Goal: Task Accomplishment & Management: Complete application form

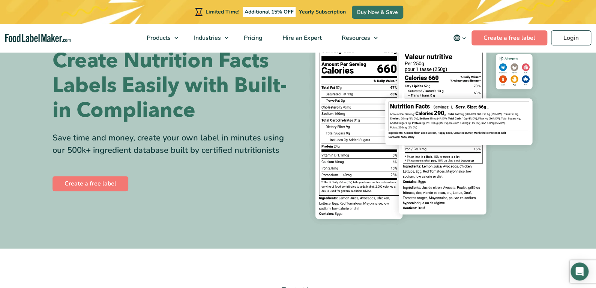
scroll to position [49, 0]
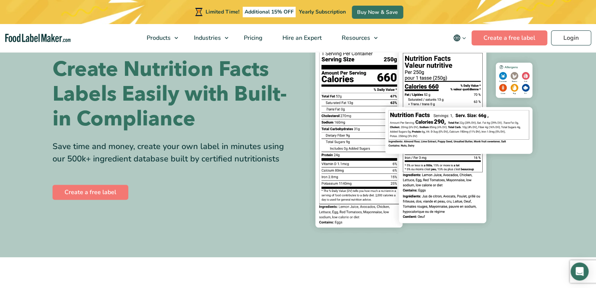
click at [438, 69] on img at bounding box center [424, 129] width 240 height 220
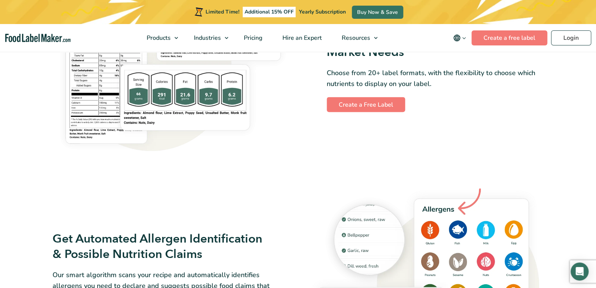
scroll to position [574, 0]
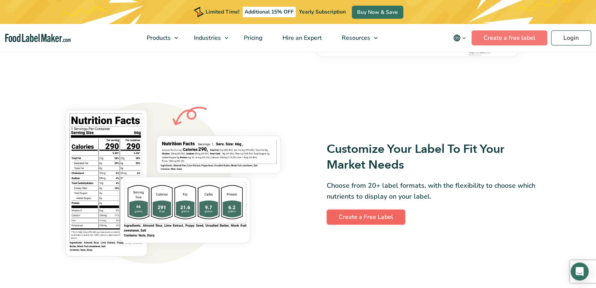
click at [360, 223] on link "Create a Free Label" at bounding box center [366, 216] width 78 height 15
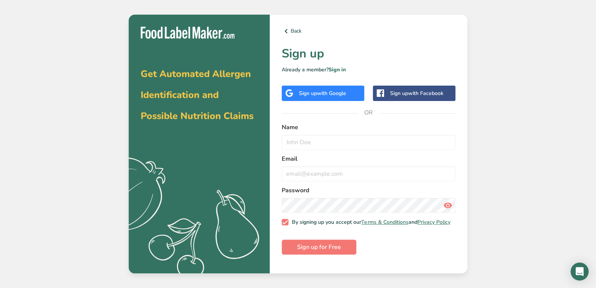
click at [301, 96] on div "Sign up with Google" at bounding box center [322, 93] width 47 height 8
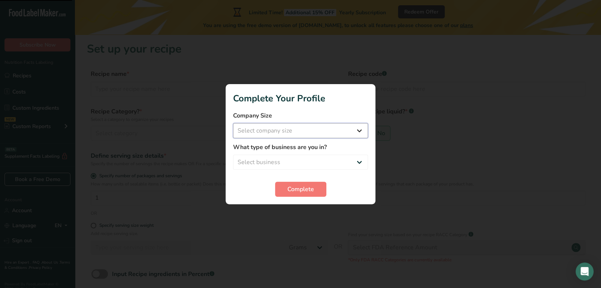
click at [297, 129] on select "Select company size Fewer than 10 Employees 10 to 50 Employees 51 to 500 Employ…" at bounding box center [300, 130] width 135 height 15
select select "1"
click at [233, 123] on select "Select company size Fewer than 10 Employees 10 to 50 Employees 51 to 500 Employ…" at bounding box center [300, 130] width 135 height 15
click at [291, 155] on select "Select business Packaged Food Manufacturer Restaurant & Cafe Bakery Meal Plans …" at bounding box center [300, 161] width 135 height 15
select select "1"
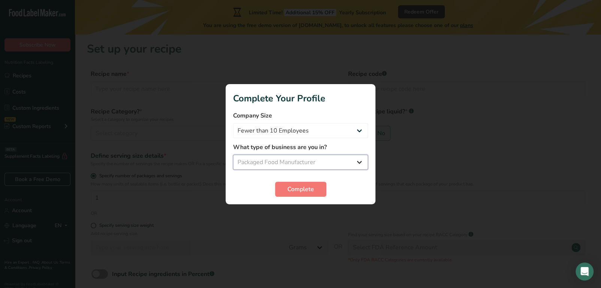
click at [233, 154] on select "Select business Packaged Food Manufacturer Restaurant & Cafe Bakery Meal Plans …" at bounding box center [300, 161] width 135 height 15
click at [296, 192] on span "Complete" at bounding box center [301, 188] width 27 height 9
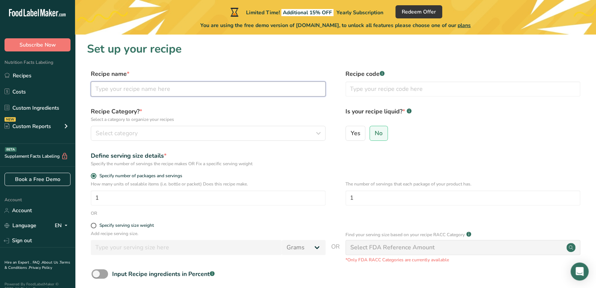
click at [227, 90] on input "text" at bounding box center [208, 88] width 235 height 15
click at [159, 90] on input "text" at bounding box center [208, 88] width 235 height 15
type input "ฑ"
type input "Rice Cracker"
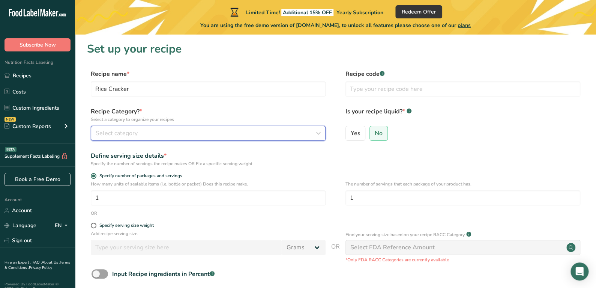
click at [150, 136] on div "Select category" at bounding box center [206, 133] width 220 height 9
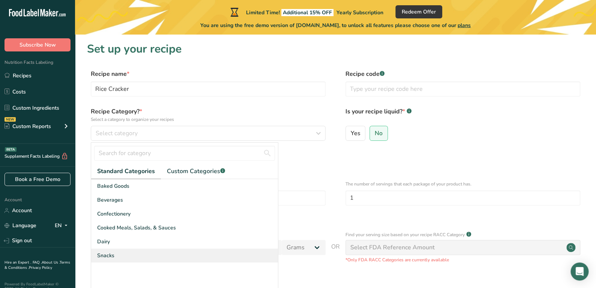
click at [136, 251] on div "Snacks" at bounding box center [184, 255] width 187 height 14
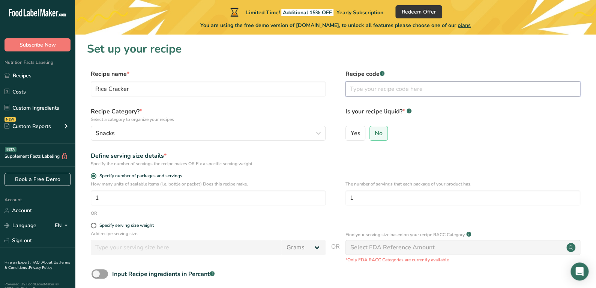
click at [411, 93] on input "text" at bounding box center [462, 88] width 235 height 15
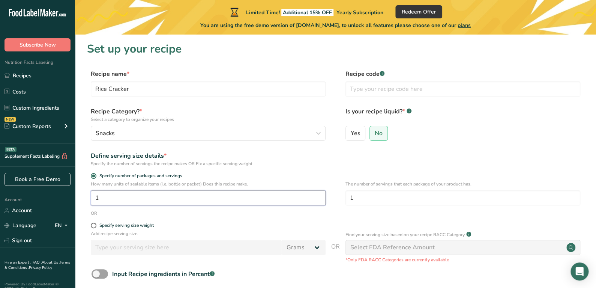
click at [130, 195] on input "1" at bounding box center [208, 197] width 235 height 15
click at [123, 225] on div "Specify serving size weight" at bounding box center [126, 225] width 54 height 6
click at [96, 225] on input "Specify serving size weight" at bounding box center [93, 225] width 5 height 5
radio input "true"
radio input "false"
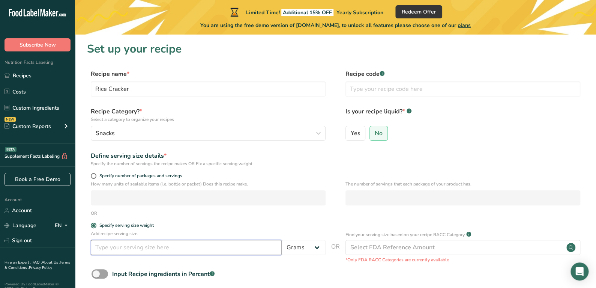
click at [123, 245] on input "number" at bounding box center [186, 247] width 191 height 15
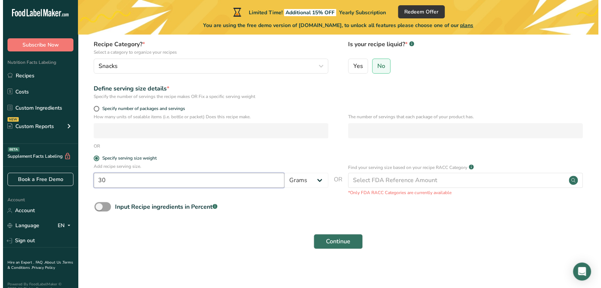
scroll to position [69, 0]
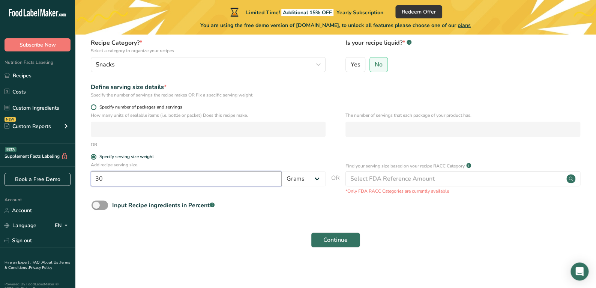
type input "30"
click at [125, 105] on span "Specify number of packages and servings" at bounding box center [139, 107] width 86 height 6
click at [96, 105] on input "Specify number of packages and servings" at bounding box center [93, 107] width 5 height 5
radio input "true"
radio input "false"
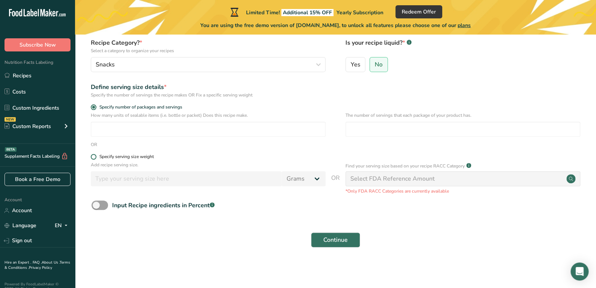
click at [120, 159] on div "Specify serving size weight" at bounding box center [126, 157] width 54 height 6
click at [96, 159] on input "Specify serving size weight" at bounding box center [93, 156] width 5 height 5
radio input "true"
radio input "false"
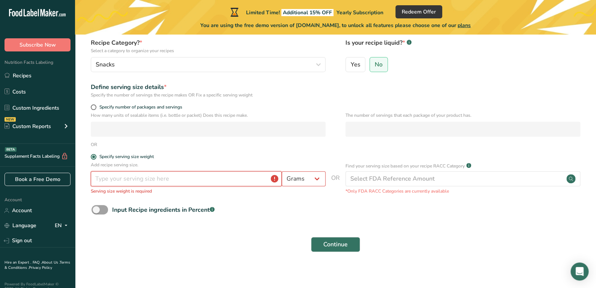
click at [215, 176] on input "number" at bounding box center [186, 178] width 191 height 15
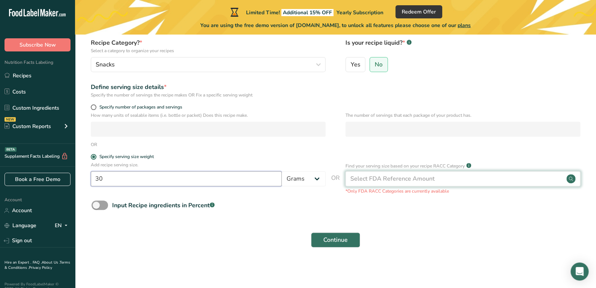
type input "30"
click at [396, 174] on div "Select FDA Reference Amount" at bounding box center [392, 178] width 84 height 9
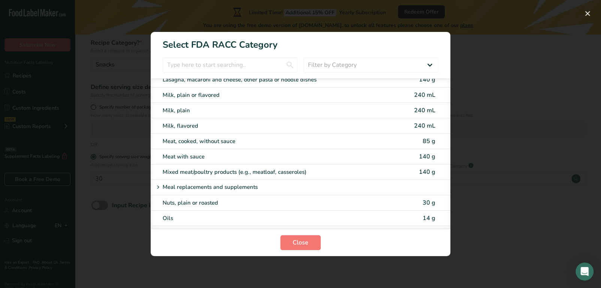
scroll to position [1162, 0]
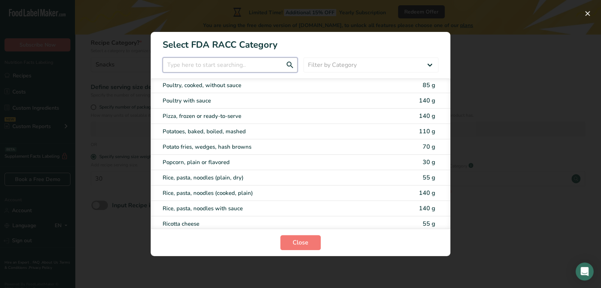
click at [240, 58] on input "RACC Category Selection Modal" at bounding box center [230, 64] width 135 height 15
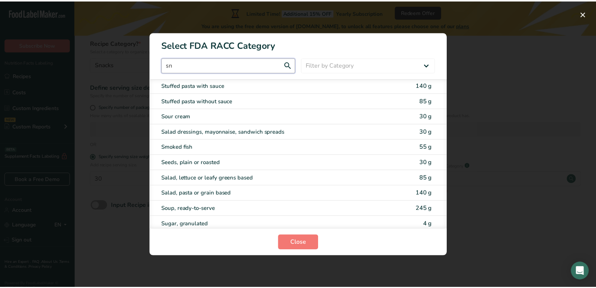
scroll to position [0, 0]
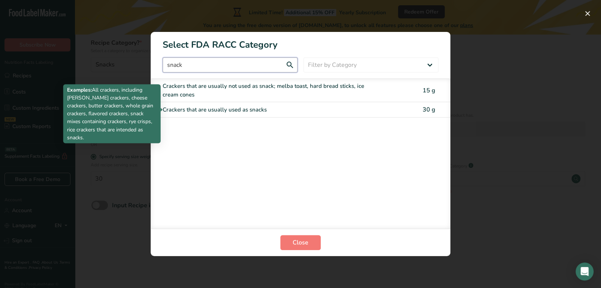
type input "snack"
click at [243, 107] on div "Crackers that are usually used as snacks" at bounding box center [269, 109] width 213 height 9
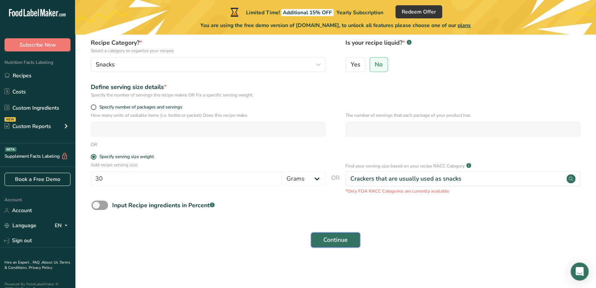
click at [348, 240] on button "Continue" at bounding box center [335, 239] width 49 height 15
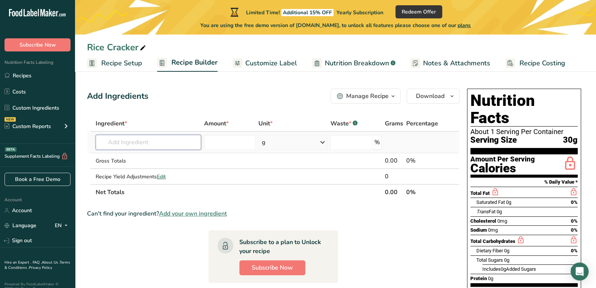
click at [153, 146] on input "text" at bounding box center [148, 142] width 105 height 15
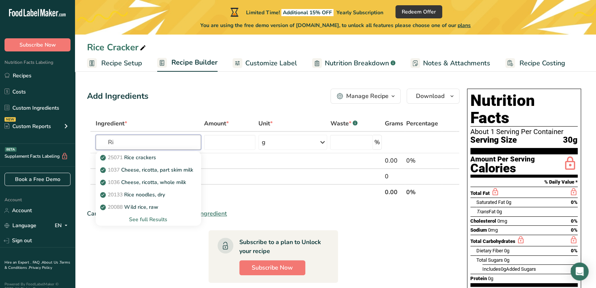
type input "R"
type input "Rice C"
click at [123, 159] on span "25071" at bounding box center [115, 157] width 15 height 7
type input "Rice crackers"
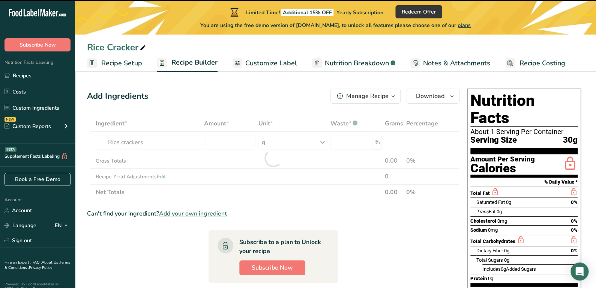
type input "0"
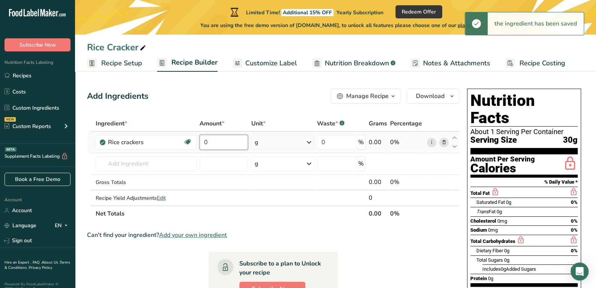
click at [235, 143] on input "0" at bounding box center [223, 142] width 48 height 15
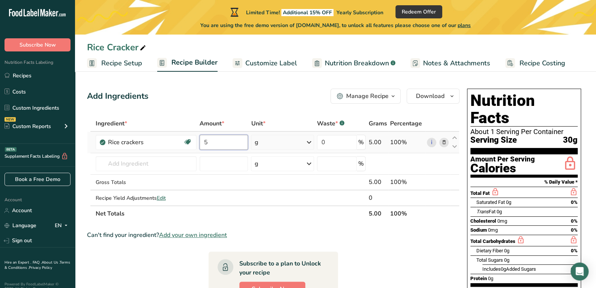
type input "5"
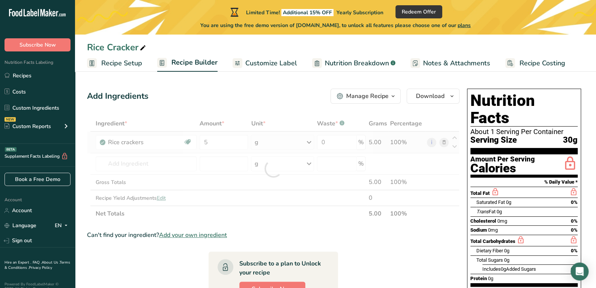
click at [263, 138] on div "Ingredient * Amount * Unit * Waste * .a-a{fill:#347362;}.b-a{fill:#fff;} Grams …" at bounding box center [273, 168] width 372 height 106
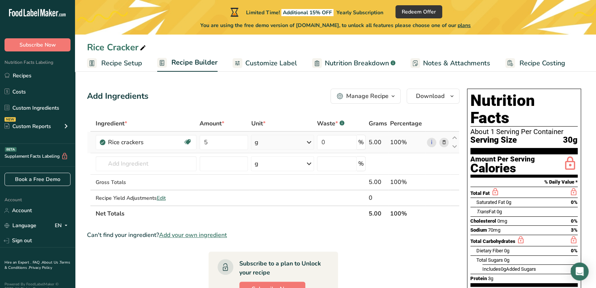
click at [308, 139] on icon at bounding box center [308, 141] width 9 height 13
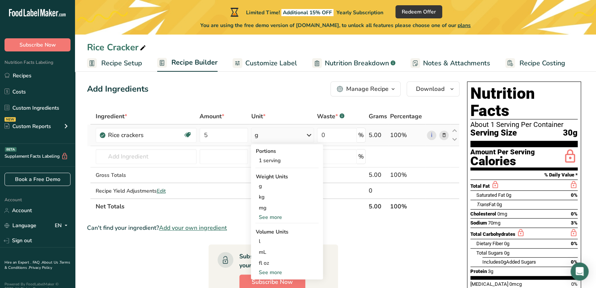
scroll to position [7, 0]
click at [405, 248] on section "Ingredient * Amount * Unit * Waste * .a-a{fill:#347362;}.b-a{fill:#fff;} Grams …" at bounding box center [273, 262] width 372 height 306
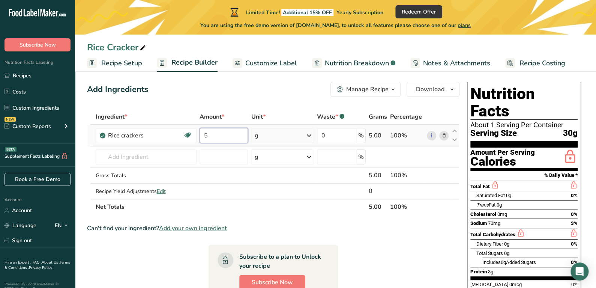
click at [238, 136] on input "5" at bounding box center [223, 135] width 48 height 15
type input "58"
click at [184, 156] on div "Ingredient * Amount * Unit * Waste * .a-a{fill:#347362;}.b-a{fill:#fff;} Grams …" at bounding box center [273, 162] width 372 height 106
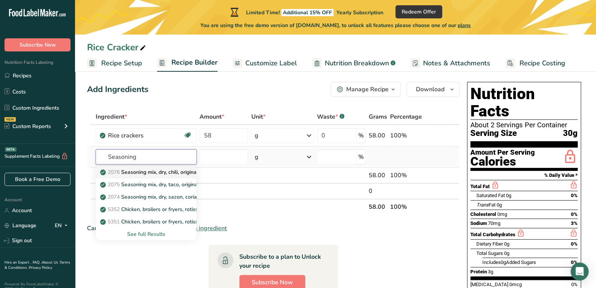
type input "Seasoning"
click at [181, 170] on p "2076 Seasoning mix, dry, chili, original" at bounding box center [150, 172] width 96 height 8
type input "Seasoning mix, dry, chili, original"
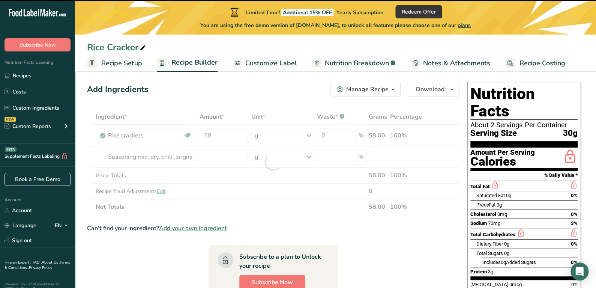
type input "0"
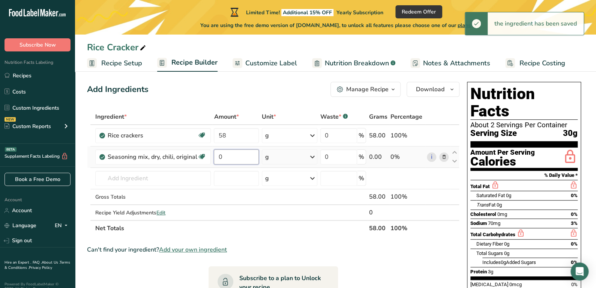
click at [232, 156] on input "0" at bounding box center [236, 156] width 45 height 15
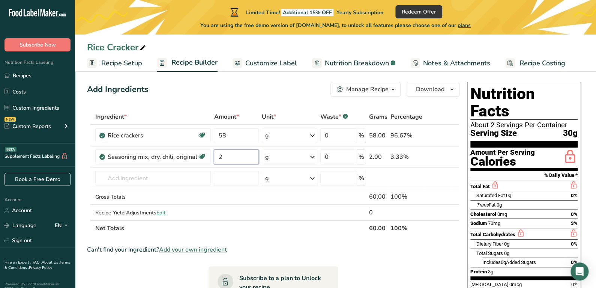
type input "2"
click at [208, 183] on div "Ingredient * Amount * Unit * Waste * .a-a{fill:#347362;}.b-a{fill:#fff;} Grams …" at bounding box center [273, 172] width 372 height 127
click at [235, 157] on input "2" at bounding box center [236, 156] width 45 height 15
type input "10"
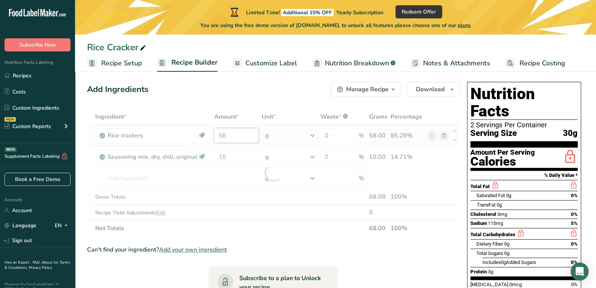
click at [237, 136] on div "Ingredient * Amount * Unit * Waste * .a-a{fill:#347362;}.b-a{fill:#fff;} Grams …" at bounding box center [273, 172] width 372 height 127
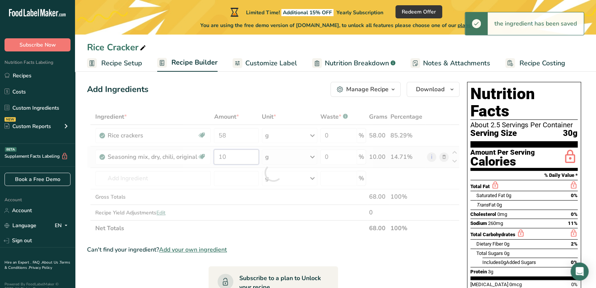
click at [225, 153] on div "Ingredient * Amount * Unit * Waste * .a-a{fill:#347362;}.b-a{fill:#fff;} Grams …" at bounding box center [273, 172] width 372 height 127
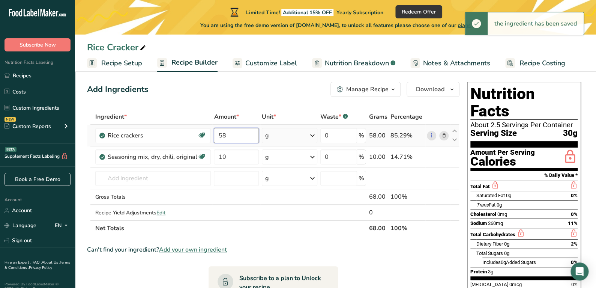
click at [247, 133] on div "Ingredient * Amount * Unit * Waste * .a-a{fill:#347362;}.b-a{fill:#fff;} Grams …" at bounding box center [273, 172] width 372 height 127
type input "5"
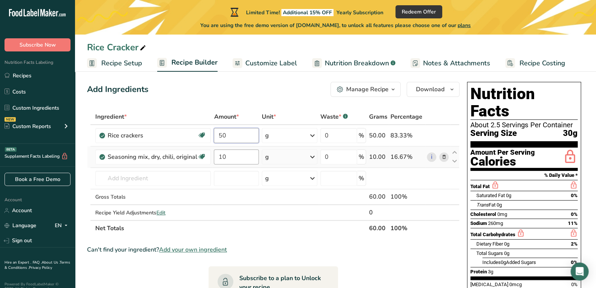
type input "50"
click at [241, 160] on div "Ingredient * Amount * Unit * Waste * .a-a{fill:#347362;}.b-a{fill:#fff;} Grams …" at bounding box center [273, 172] width 372 height 127
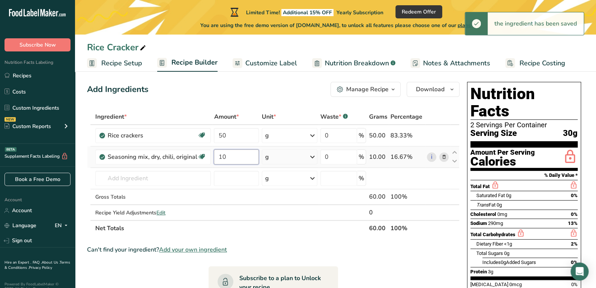
type input "1"
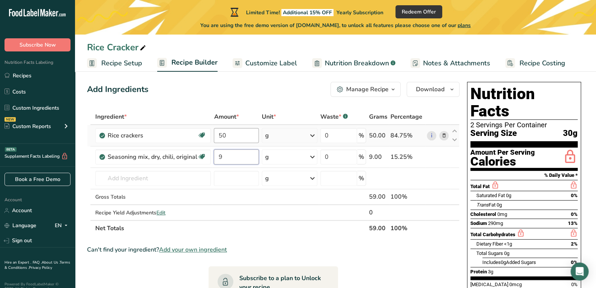
type input "9"
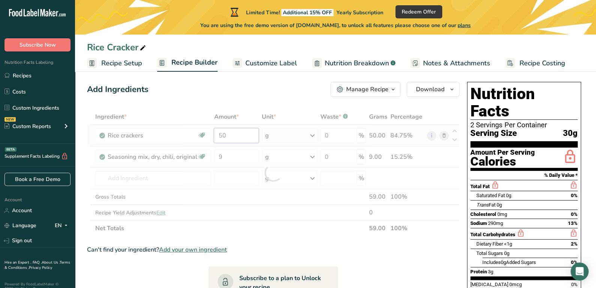
click at [232, 137] on div "Ingredient * Amount * Unit * Waste * .a-a{fill:#347362;}.b-a{fill:#fff;} Grams …" at bounding box center [273, 172] width 372 height 127
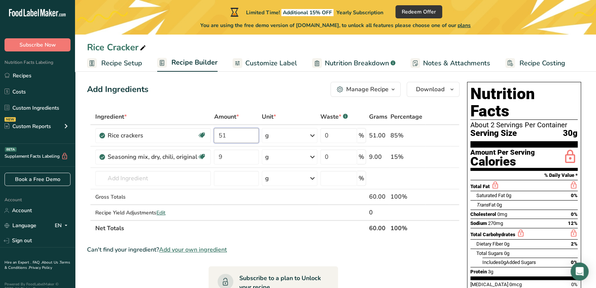
type input "51"
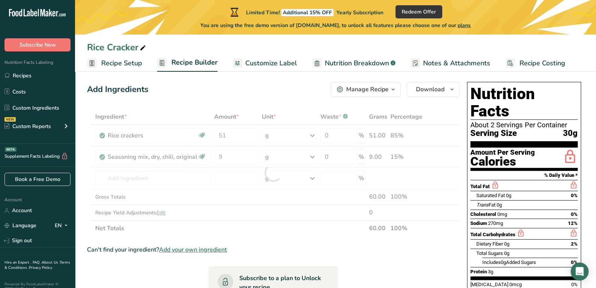
click at [338, 249] on div "Can't find your ingredient? Add your own ingredient" at bounding box center [273, 249] width 372 height 9
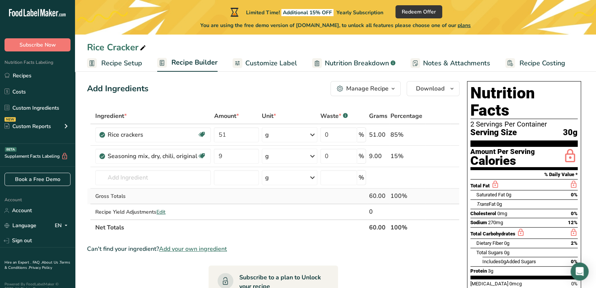
scroll to position [0, 0]
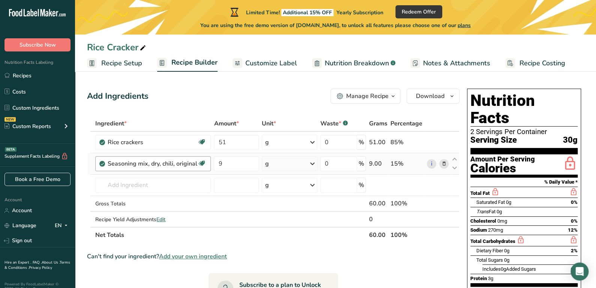
click at [177, 158] on div "Seasoning mix, dry, chili, original Dairy free Gluten free Vegan Vegetarian Soy…" at bounding box center [152, 163] width 115 height 15
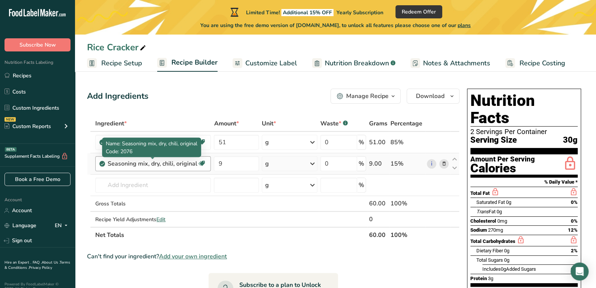
click at [172, 162] on div "Seasoning mix, dry, chili, original" at bounding box center [153, 163] width 90 height 9
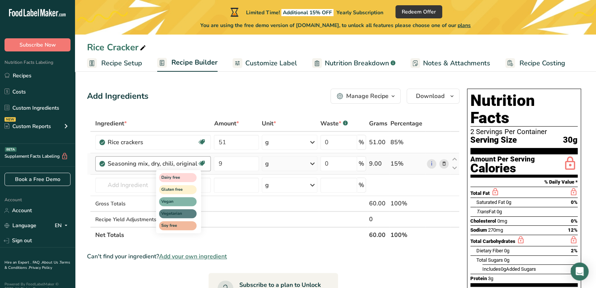
click at [201, 159] on icon at bounding box center [201, 163] width 7 height 12
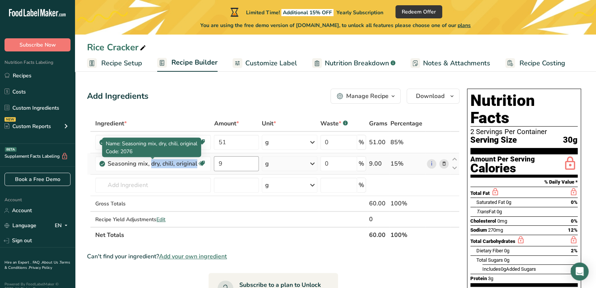
drag, startPoint x: 109, startPoint y: 164, endPoint x: 236, endPoint y: 162, distance: 127.1
click at [236, 162] on tr "Seasoning mix, dry, chili, original Dairy free Gluten free Vegan Vegetarian Soy…" at bounding box center [273, 163] width 372 height 21
click at [148, 167] on div "Seasoning mix, dry, chili, original" at bounding box center [153, 163] width 90 height 9
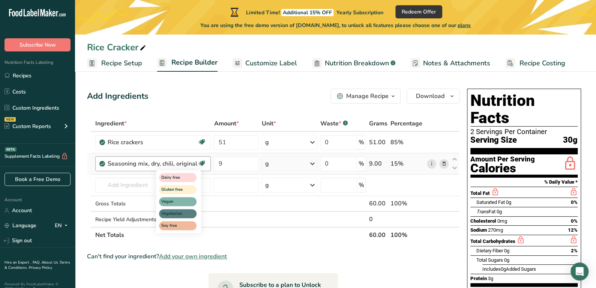
click at [203, 162] on icon at bounding box center [201, 163] width 7 height 12
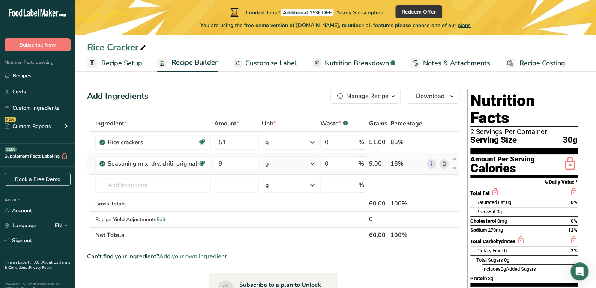
click at [442, 159] on span at bounding box center [443, 163] width 9 height 9
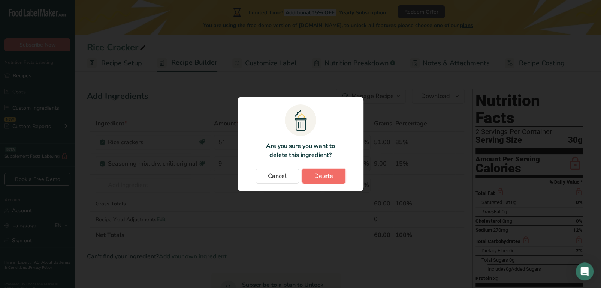
click at [326, 176] on span "Delete" at bounding box center [324, 175] width 19 height 9
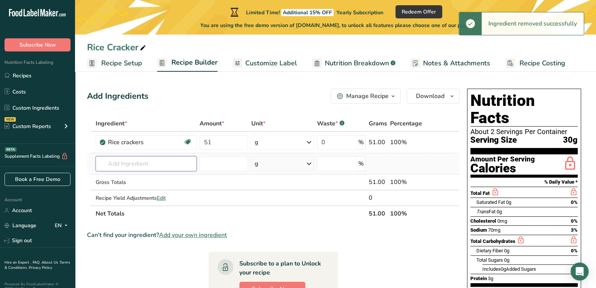
click at [114, 164] on input "text" at bounding box center [146, 163] width 101 height 15
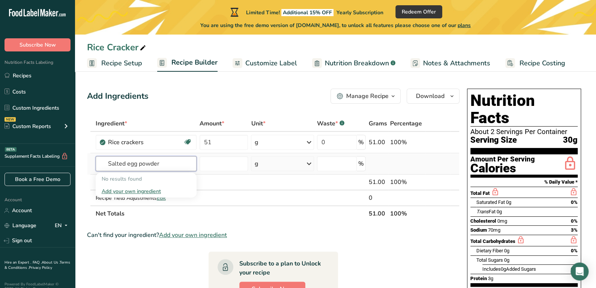
type input "Salted egg powder"
click at [160, 190] on div "Add your own ingredient" at bounding box center [146, 191] width 89 height 8
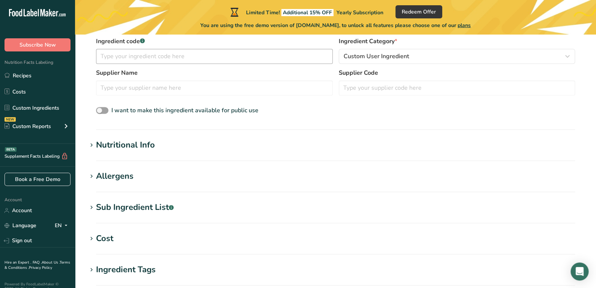
scroll to position [150, 0]
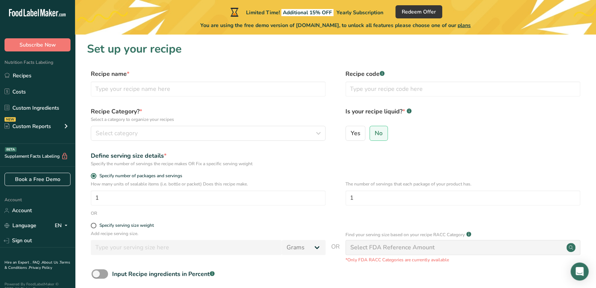
scroll to position [69, 0]
